Goal: Transaction & Acquisition: Purchase product/service

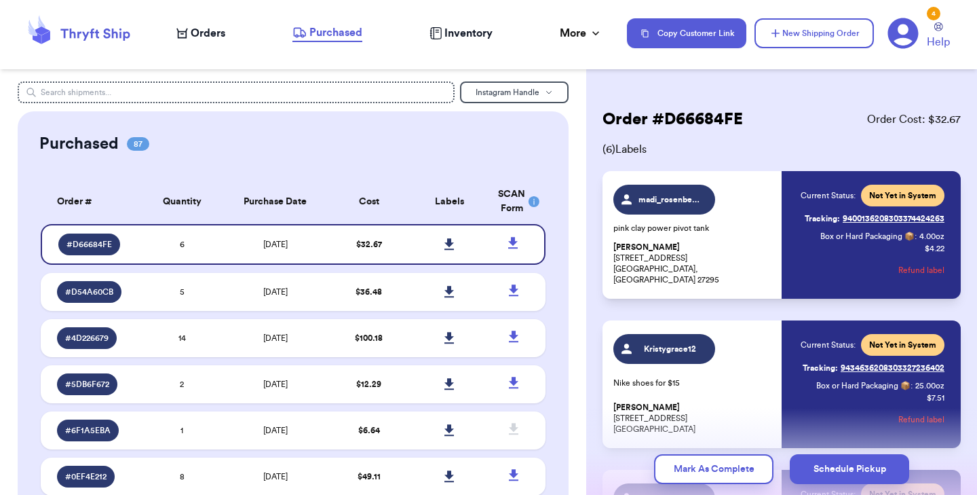
click at [213, 37] on span "Orders" at bounding box center [208, 33] width 35 height 16
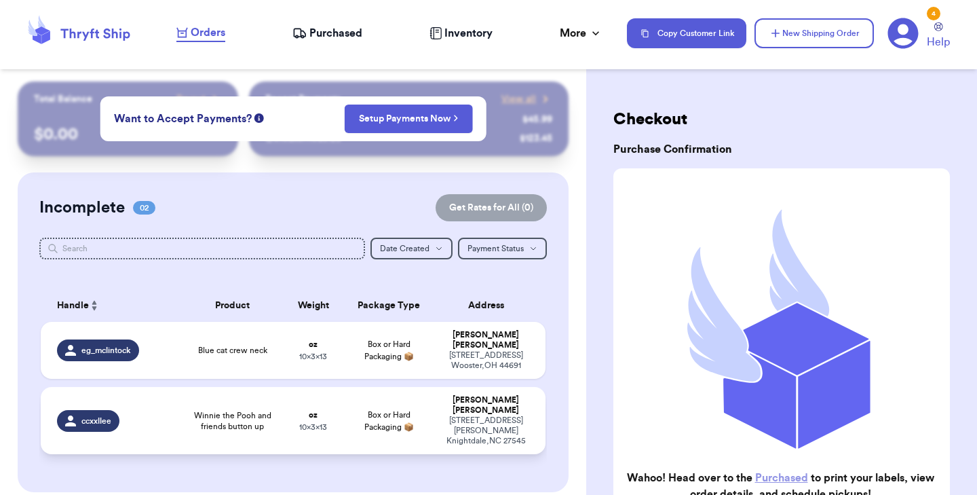
click at [190, 410] on span "Winnie the Pooh and friends button up" at bounding box center [232, 421] width 85 height 22
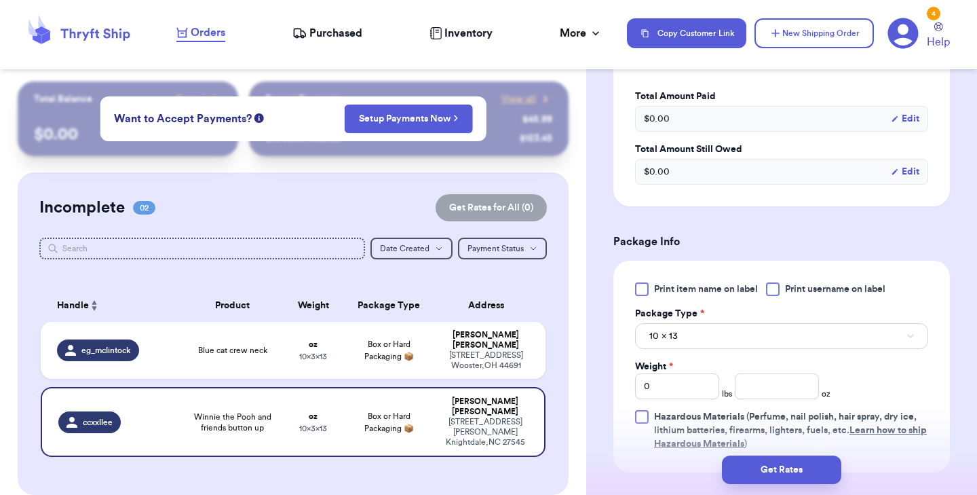
scroll to position [471, 0]
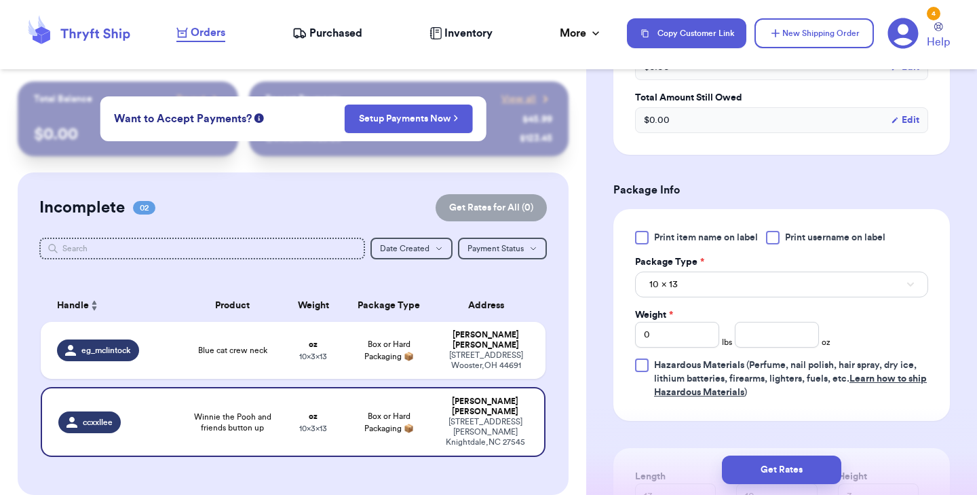
click at [646, 244] on div at bounding box center [642, 238] width 14 height 14
click at [0, 0] on input "Print item name on label" at bounding box center [0, 0] width 0 height 0
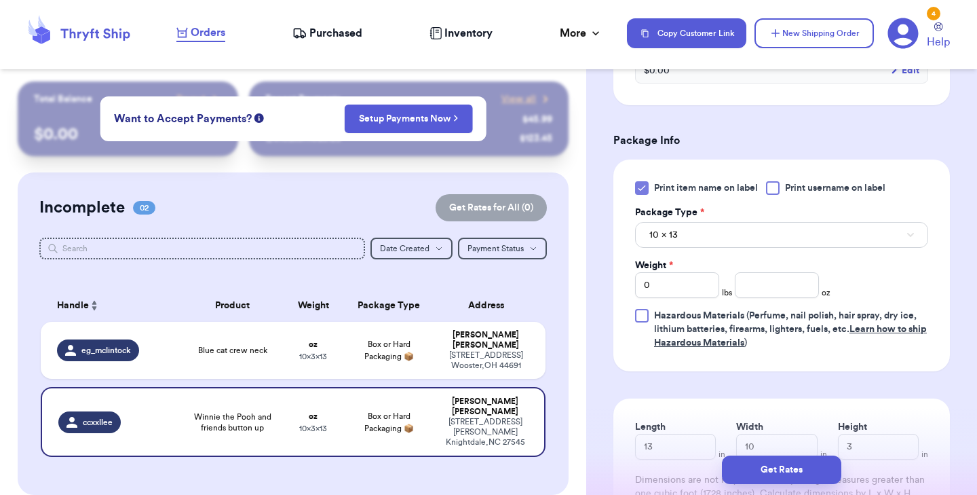
scroll to position [523, 0]
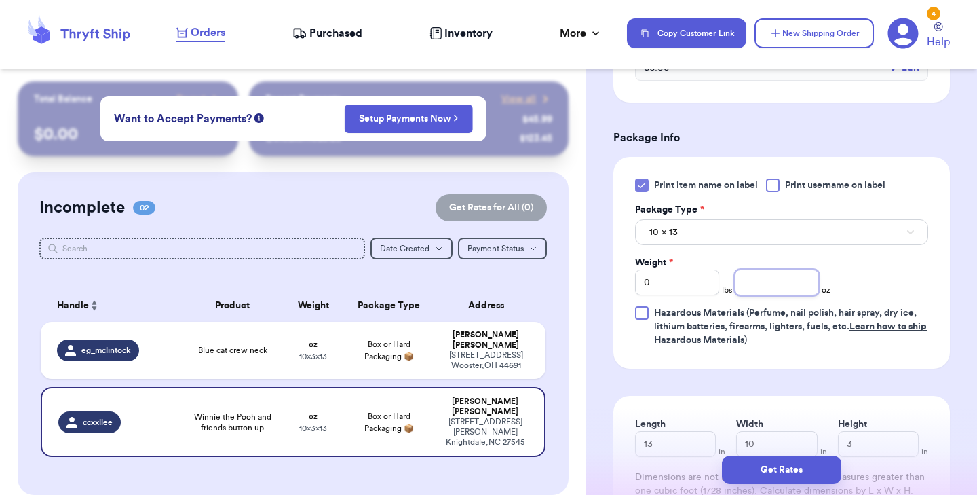
click at [761, 282] on input "number" at bounding box center [777, 282] width 84 height 26
type input "7"
click at [772, 470] on button "Get Rates" at bounding box center [781, 469] width 119 height 29
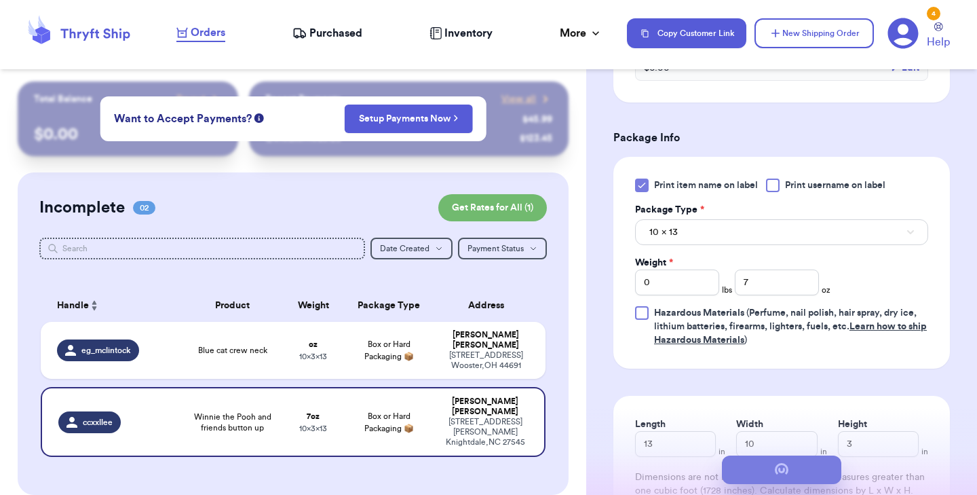
scroll to position [0, 0]
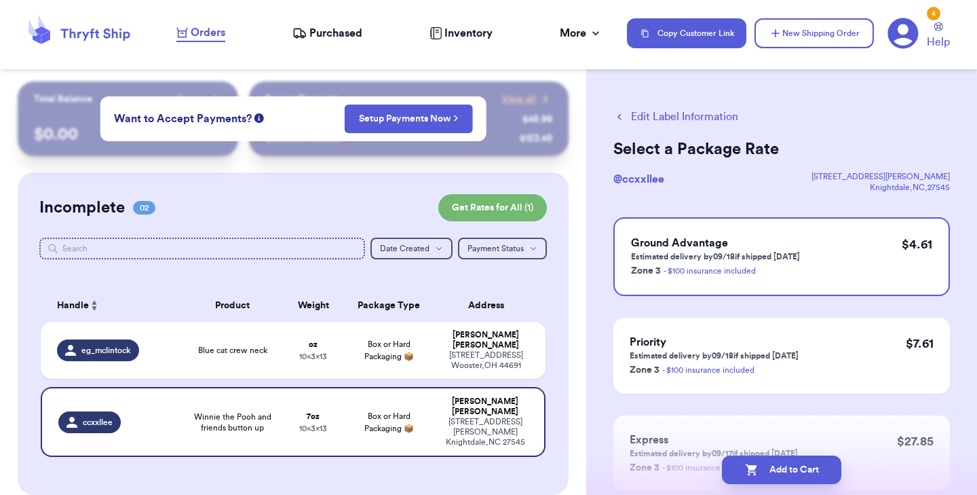
click at [772, 470] on button "Add to Cart" at bounding box center [781, 469] width 119 height 29
checkbox input "true"
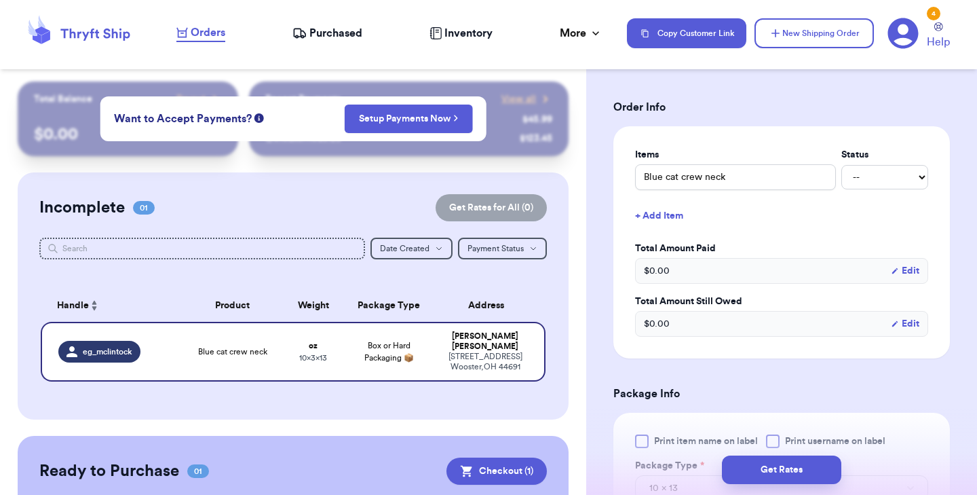
scroll to position [462, 0]
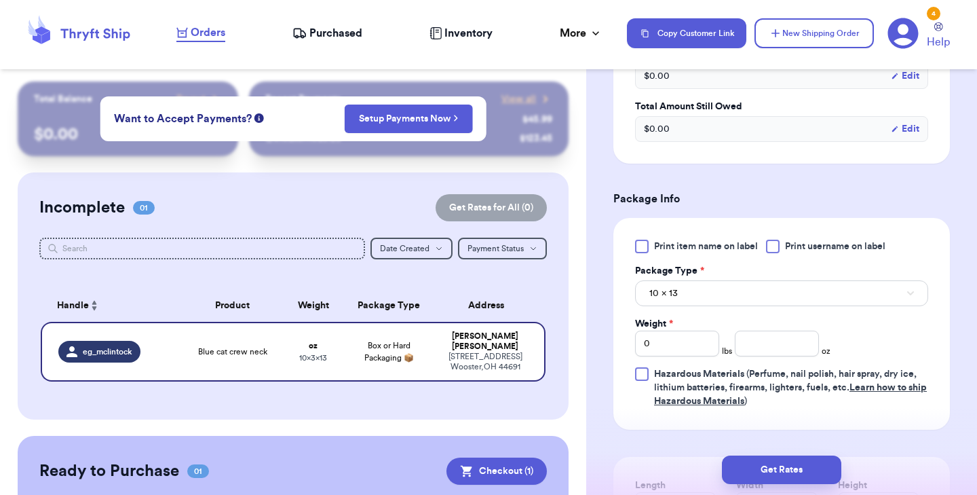
click at [640, 253] on div at bounding box center [642, 247] width 14 height 14
click at [0, 0] on input "Print item name on label" at bounding box center [0, 0] width 0 height 0
click at [748, 356] on input "number" at bounding box center [777, 344] width 84 height 26
type input "1"
type input "15"
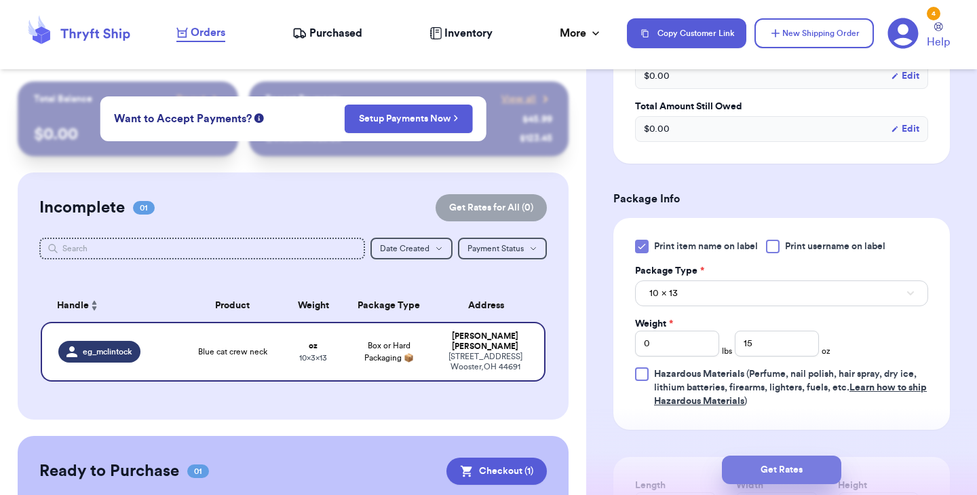
click at [777, 472] on button "Get Rates" at bounding box center [781, 469] width 119 height 29
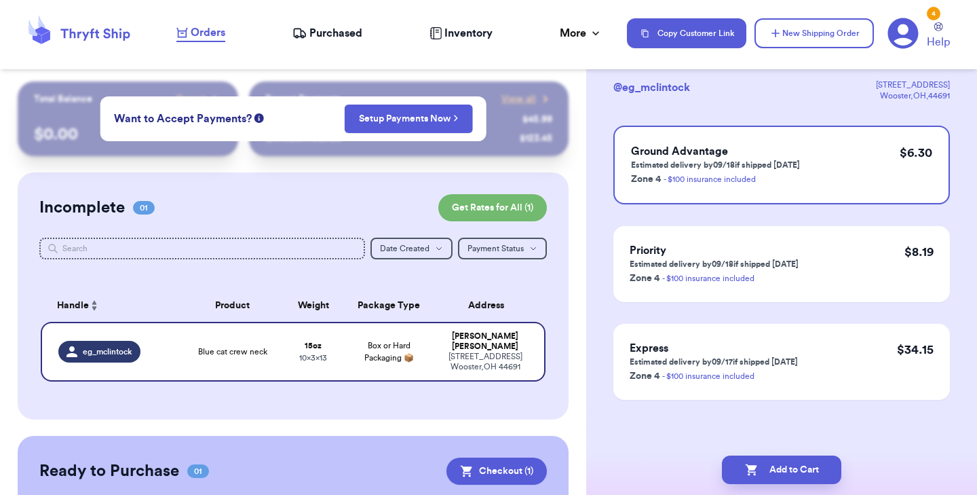
scroll to position [0, 0]
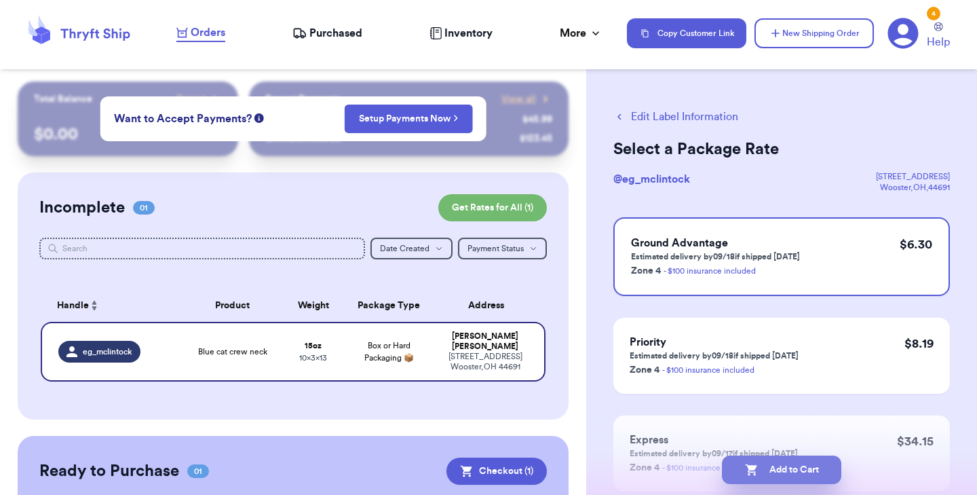
click at [760, 464] on button "Add to Cart" at bounding box center [781, 469] width 119 height 29
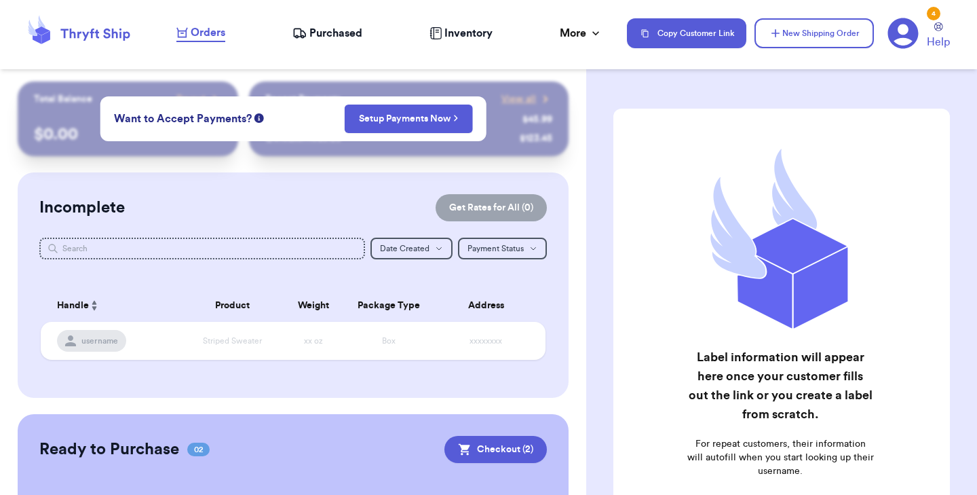
scroll to position [116, 0]
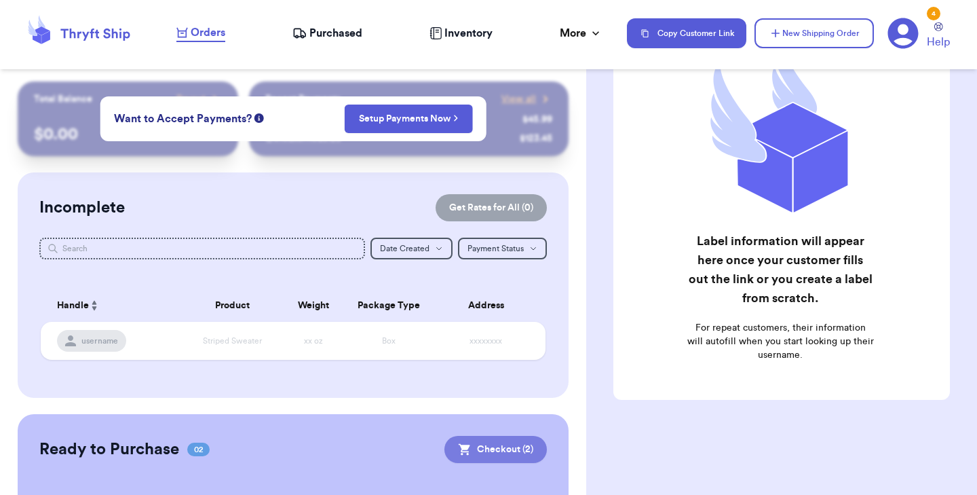
click at [521, 457] on button "Checkout ( 2 )" at bounding box center [496, 449] width 102 height 27
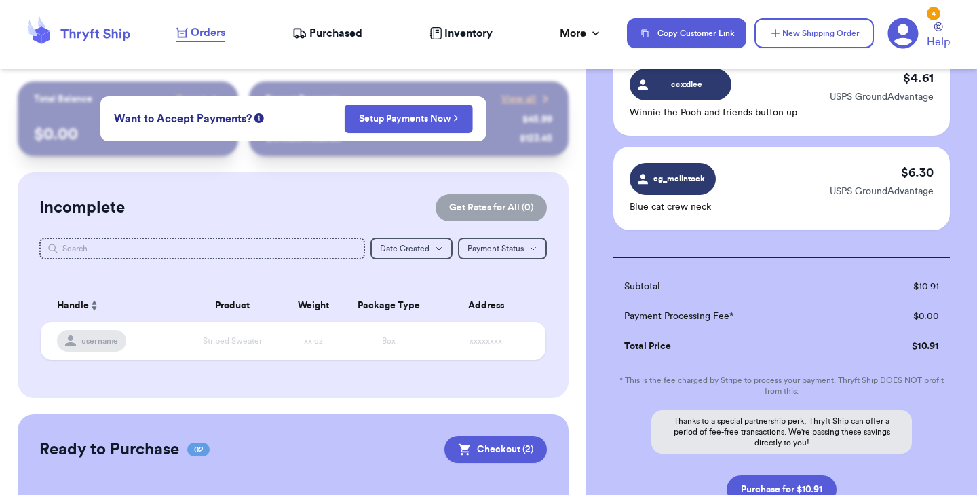
scroll to position [220, 0]
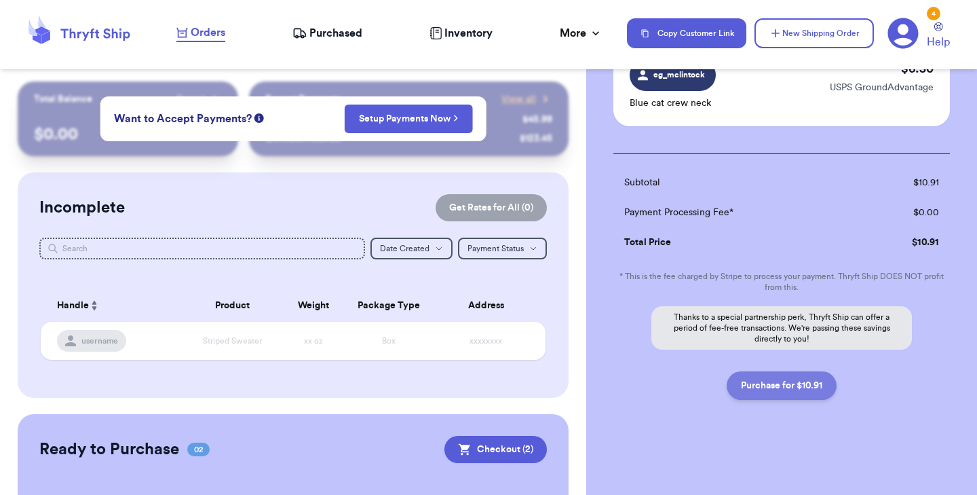
click at [779, 394] on button "Purchase for $10.91" at bounding box center [782, 385] width 110 height 29
checkbox input "false"
checkbox input "true"
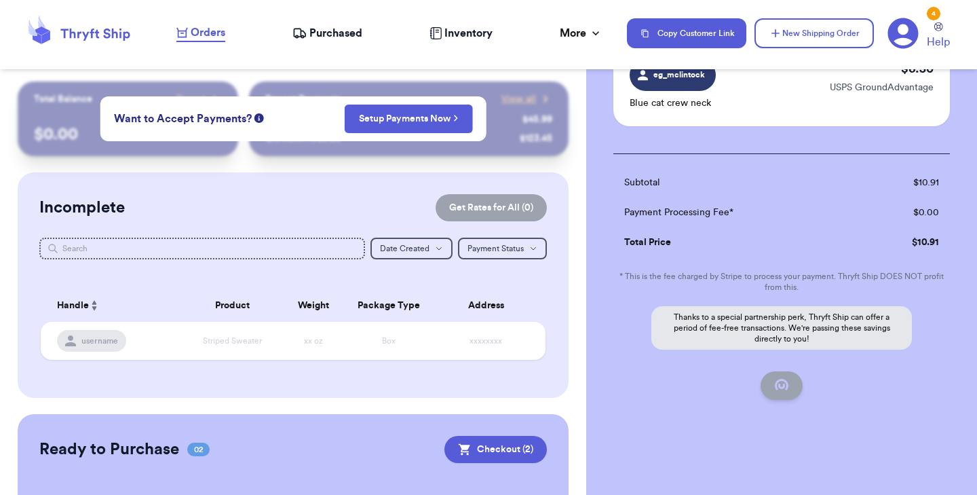
scroll to position [168, 0]
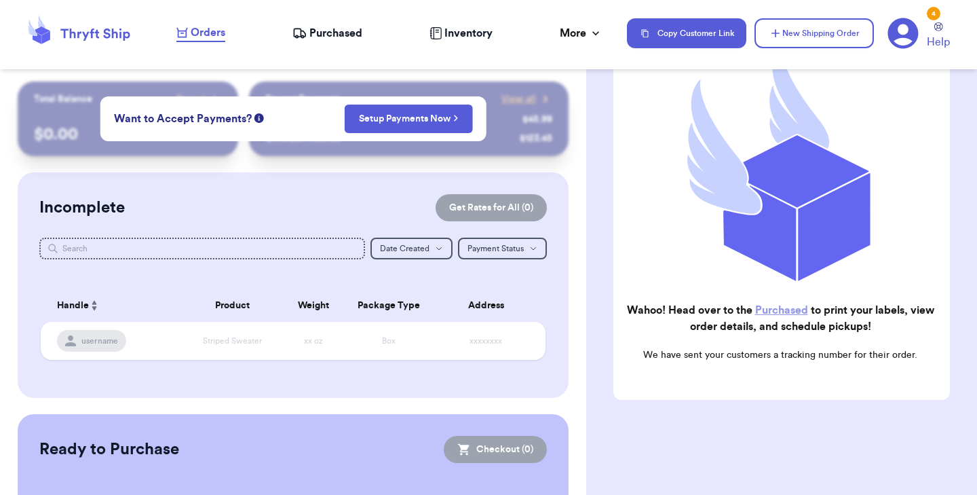
click at [772, 316] on link "Purchased" at bounding box center [781, 310] width 53 height 11
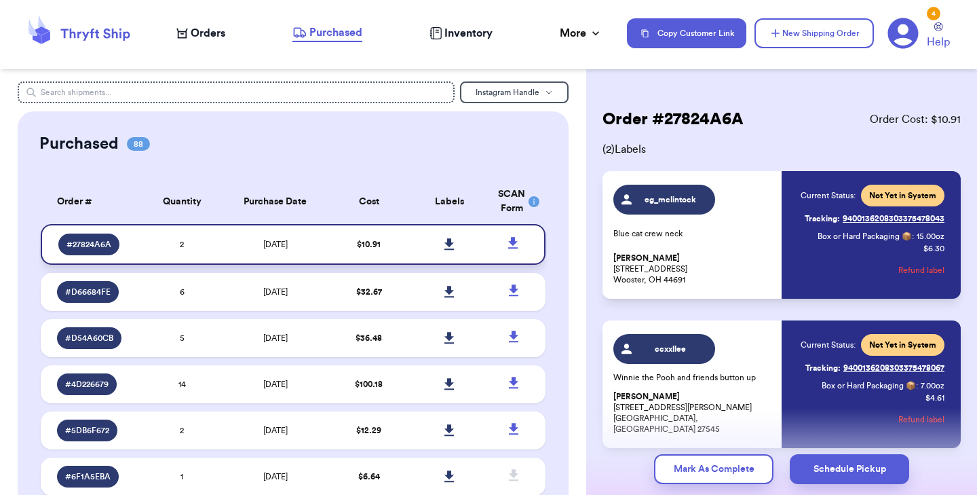
click at [450, 241] on icon at bounding box center [450, 244] width 10 height 12
